Goal: Obtain resource: Obtain resource

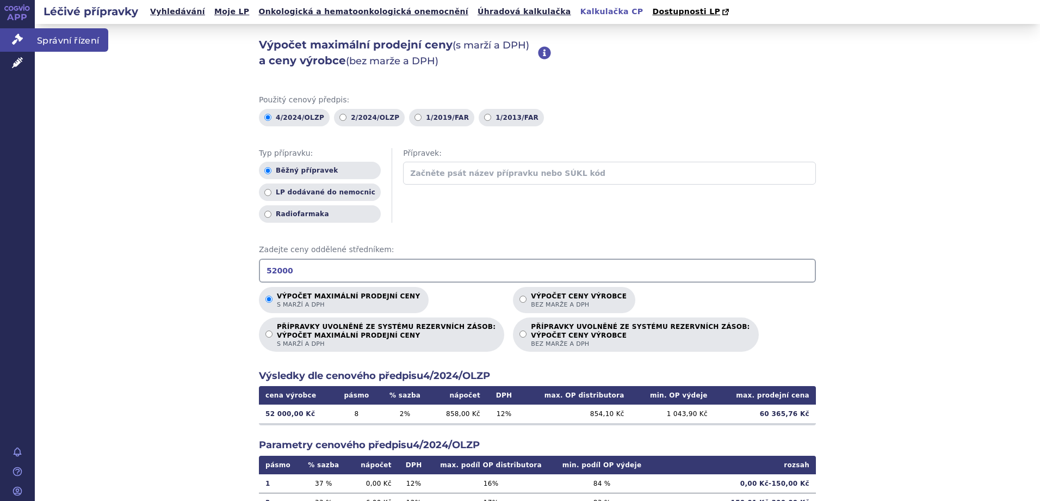
click at [50, 44] on span "Správní řízení" at bounding box center [71, 39] width 73 height 23
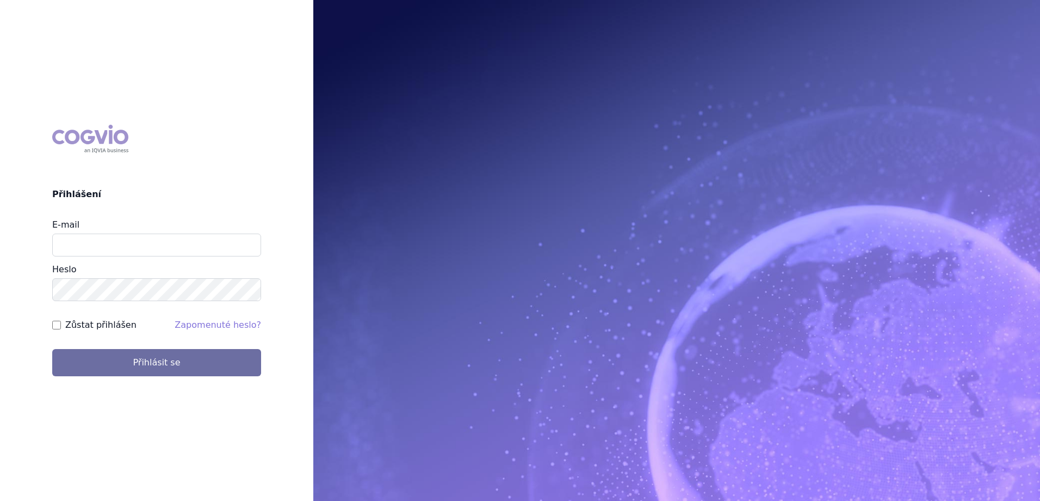
click at [135, 260] on div "E-mail Heslo" at bounding box center [156, 259] width 209 height 83
click at [138, 247] on input "E-mail" at bounding box center [156, 244] width 209 height 23
type input "jan.strnad@ipsen.com"
click at [52, 349] on button "Přihlásit se" at bounding box center [156, 362] width 209 height 27
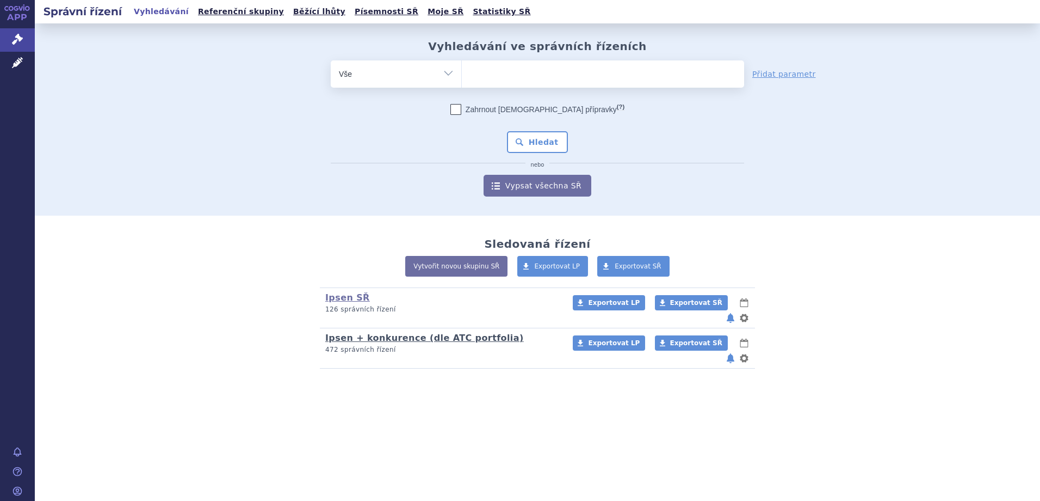
click at [361, 332] on link "Ipsen + konkurence (dle ATC portfolia)" at bounding box center [424, 337] width 199 height 10
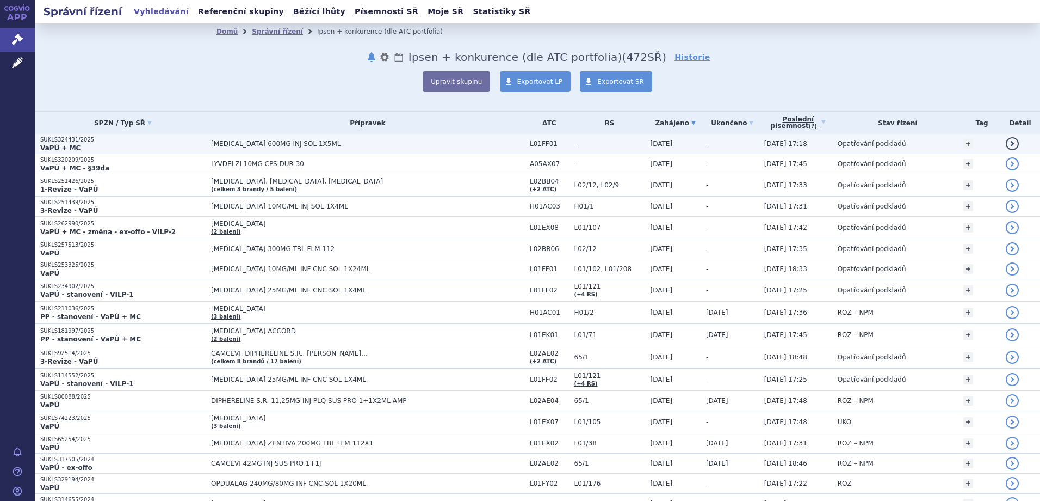
click at [297, 141] on span "[MEDICAL_DATA] 600MG INJ SOL 1X5ML" at bounding box center [347, 144] width 272 height 8
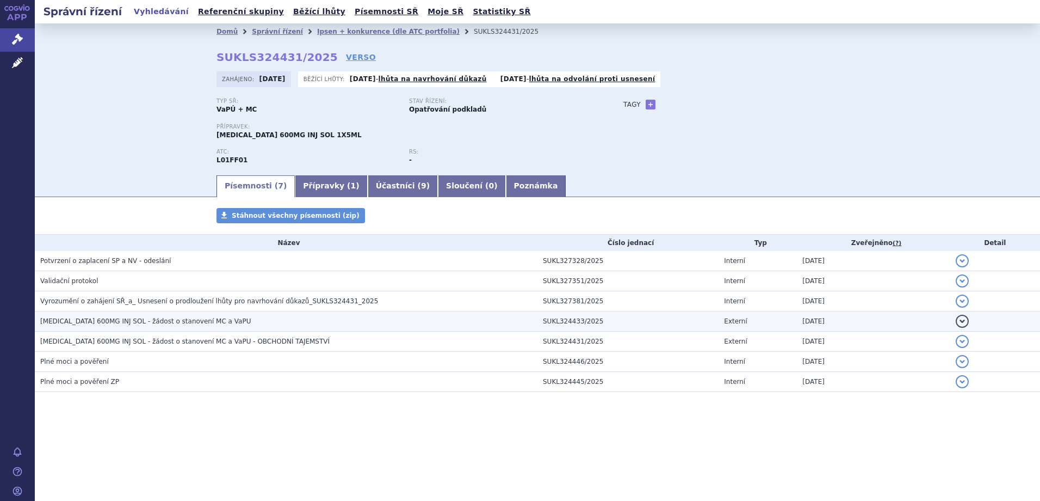
click at [195, 318] on span "[MEDICAL_DATA] 600MG INJ SOL - žádost o stanovení MC a VaPU" at bounding box center [145, 321] width 211 height 8
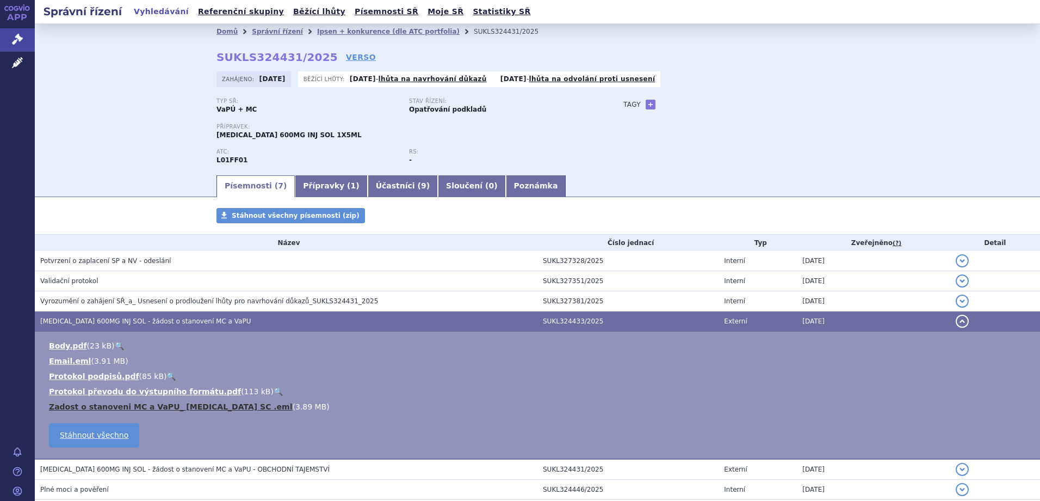
click at [188, 406] on link "Zadost o stanoveni MC a VaPU_ Opdivo SC .eml" at bounding box center [171, 406] width 244 height 9
click at [170, 157] on div "Domů Správní řízení Ipsen + konkurence (dle ATC portfolia) SUKLS324431/2025 SUK…" at bounding box center [538, 98] width 1006 height 150
click at [95, 114] on div "Domů Správní řízení Ipsen + konkurence (dle ATC portfolia) SUKLS324431/2025 SUK…" at bounding box center [538, 98] width 1006 height 150
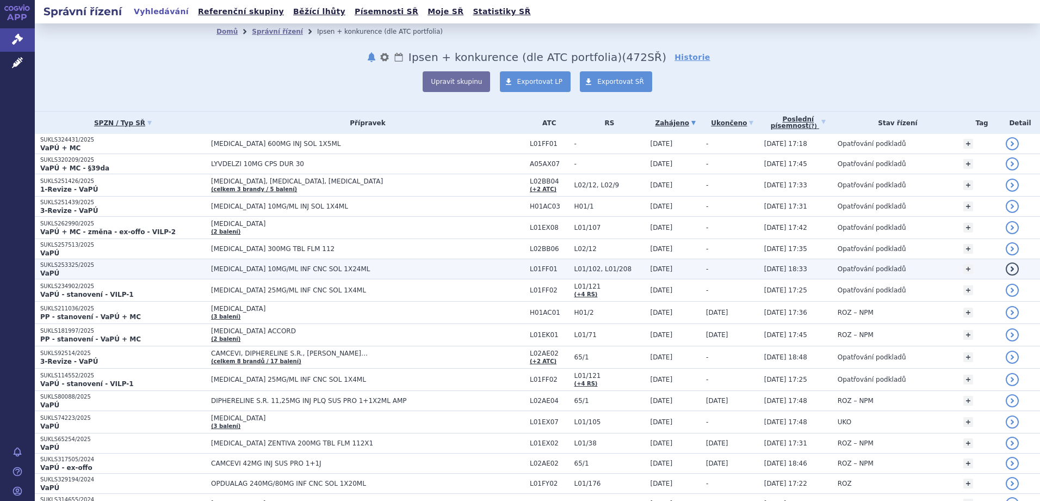
click at [341, 267] on span "[MEDICAL_DATA] 10MG/ML INF CNC SOL 1X24ML" at bounding box center [347, 269] width 272 height 8
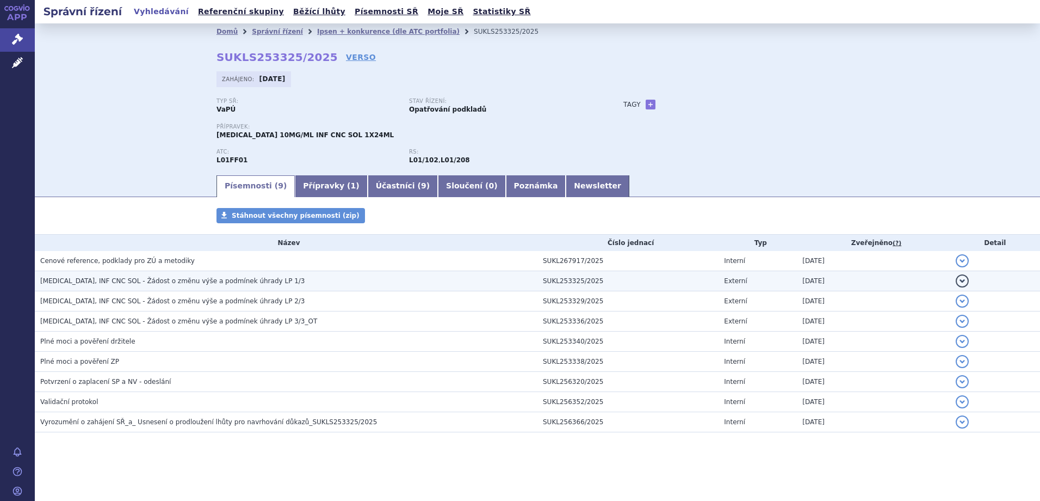
click at [230, 284] on span "[MEDICAL_DATA], INF CNC SOL - Žádost o změnu výše a podmínek úhrady LP 1/3" at bounding box center [172, 281] width 265 height 8
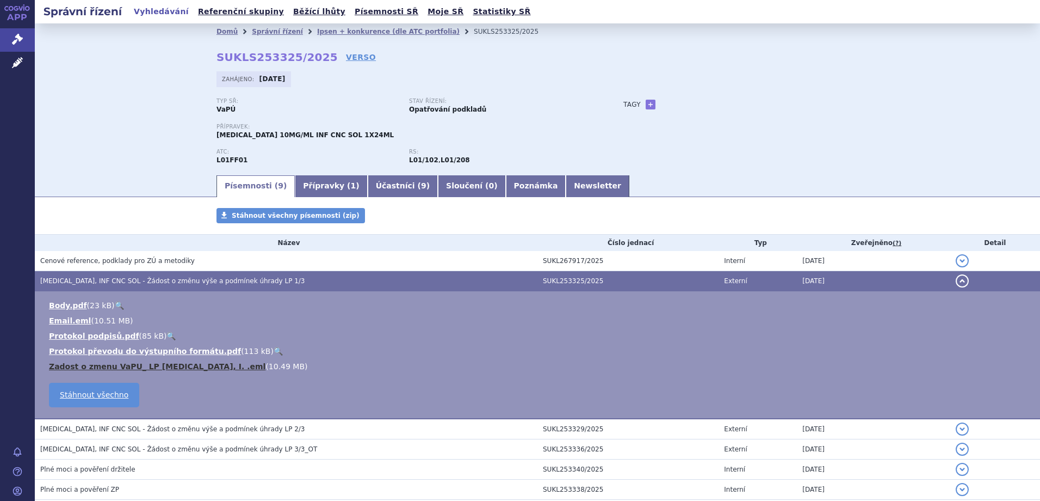
click at [144, 367] on link "Zadost o zmenu VaPU_ LP [MEDICAL_DATA], I. .eml" at bounding box center [157, 366] width 217 height 9
click at [142, 121] on div "Domů Správní řízení Ipsen + konkurence (dle ATC portfolia) SUKLS253325/2025 SUK…" at bounding box center [538, 98] width 1006 height 150
drag, startPoint x: 177, startPoint y: 158, endPoint x: 177, endPoint y: 149, distance: 9.8
